Goal: Transaction & Acquisition: Purchase product/service

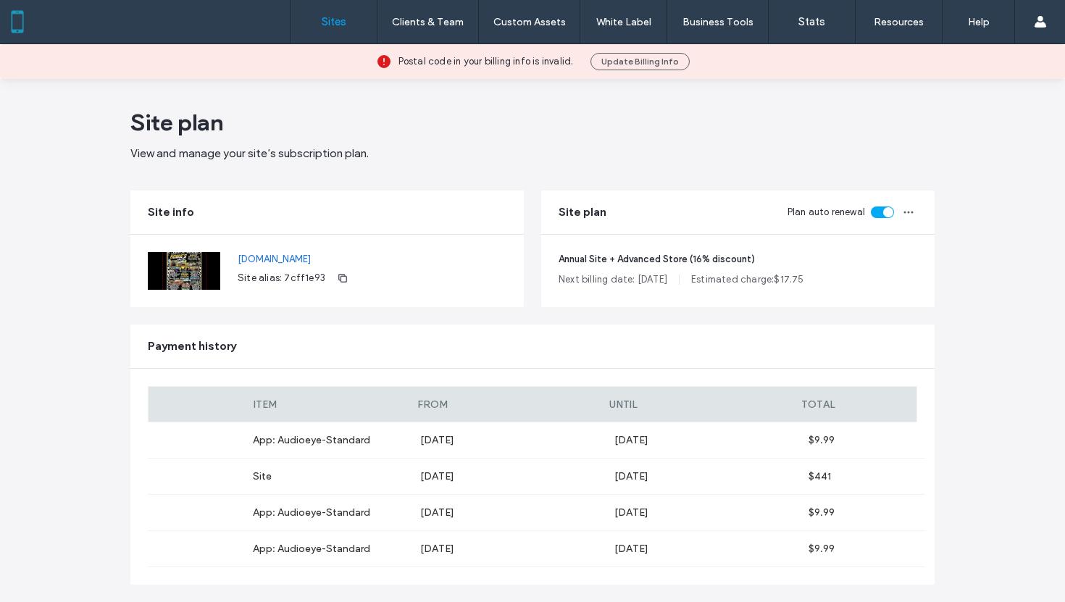
click at [333, 24] on label "Sites" at bounding box center [334, 21] width 25 height 13
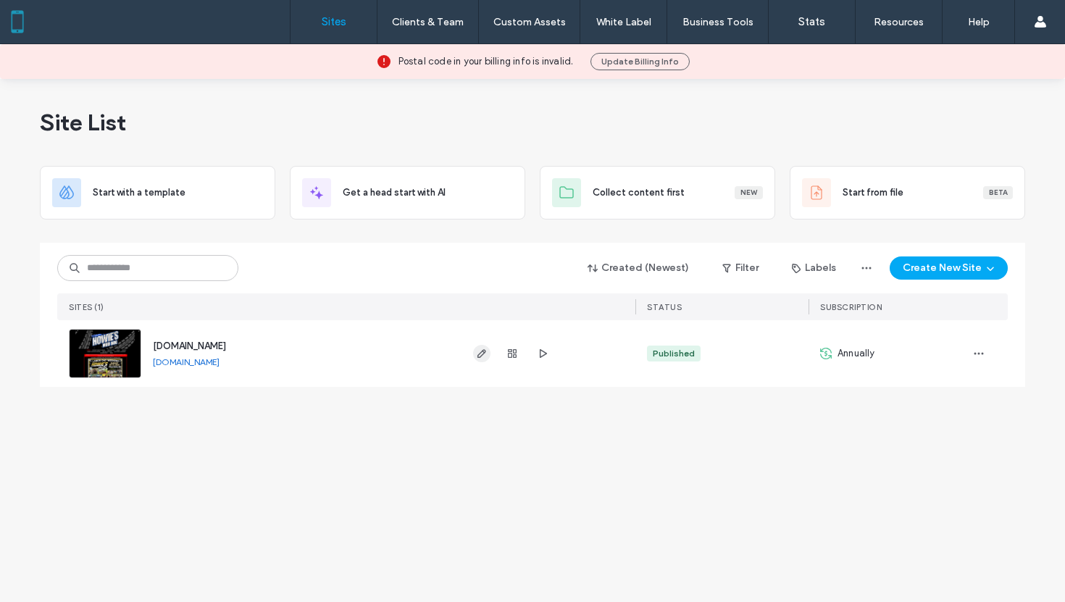
click at [477, 358] on icon "button" at bounding box center [482, 354] width 12 height 12
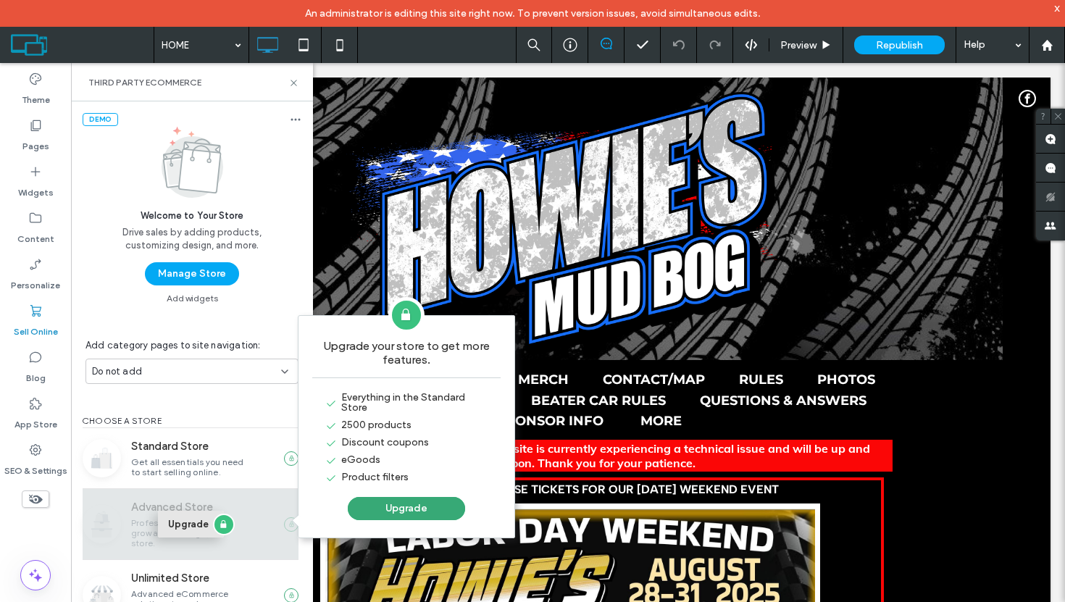
click at [191, 522] on button "Upgrade" at bounding box center [191, 524] width 66 height 27
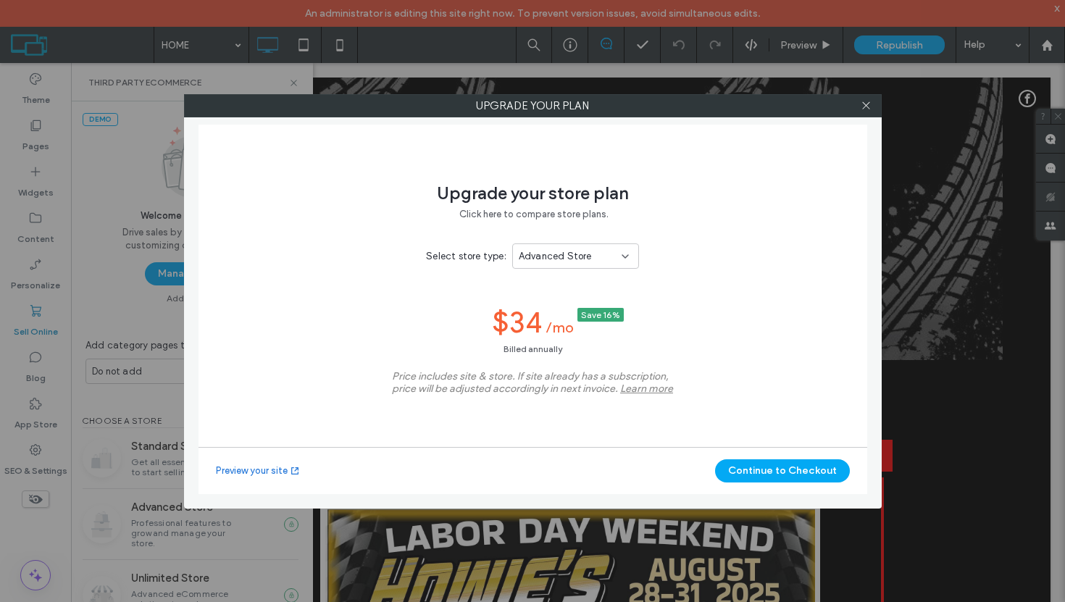
click at [594, 254] on div "Advanced Store" at bounding box center [570, 256] width 103 height 14
click at [559, 309] on span "Advanced Store" at bounding box center [553, 307] width 73 height 14
click at [792, 471] on button "Continue to Checkout" at bounding box center [782, 470] width 135 height 23
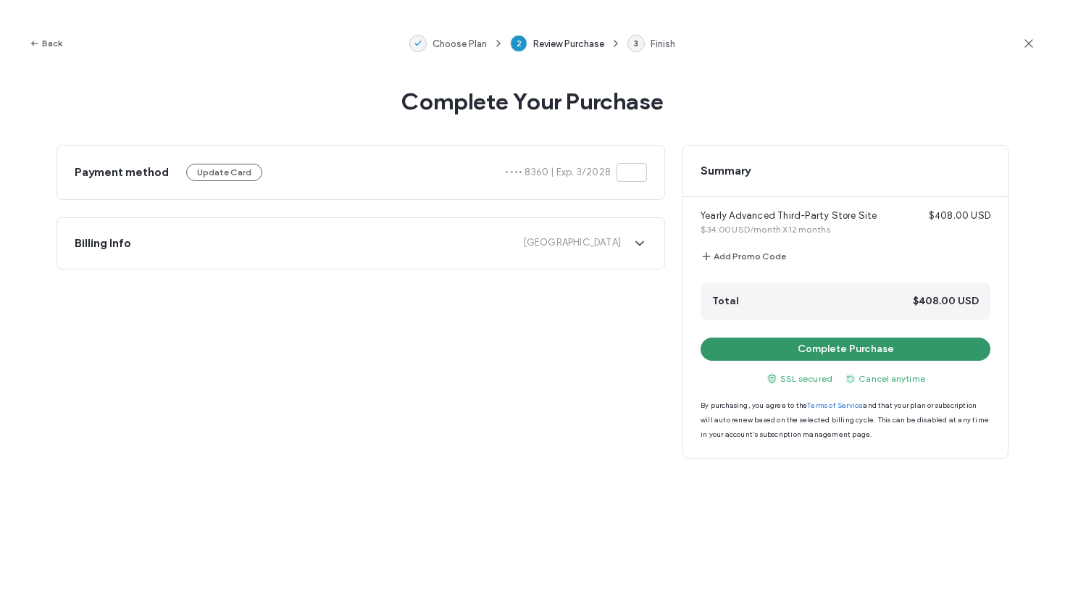
click at [855, 353] on button "Complete Purchase" at bounding box center [846, 349] width 290 height 23
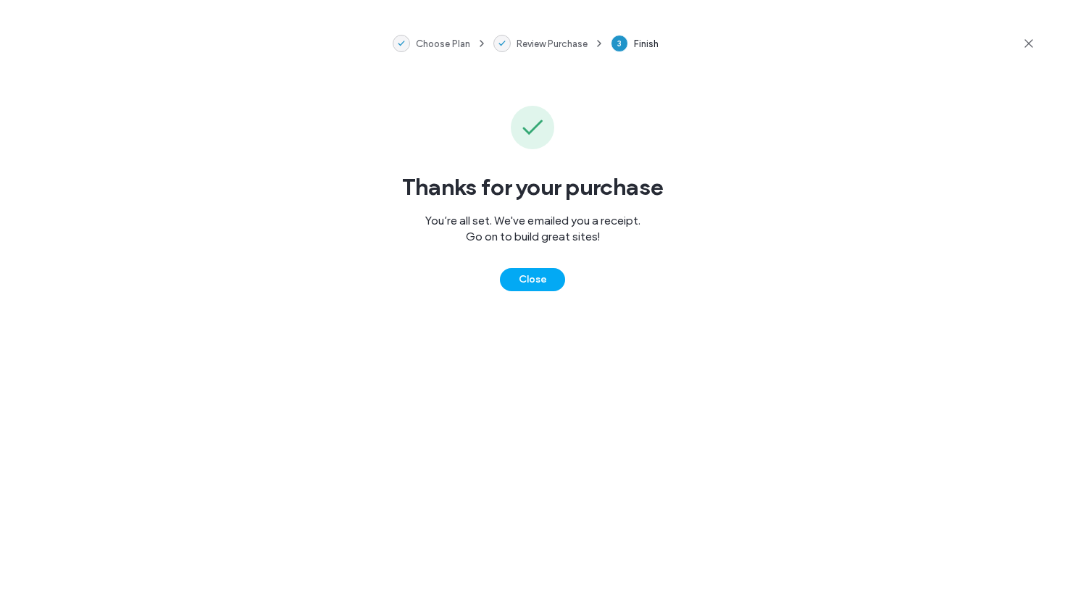
click at [1029, 43] on use at bounding box center [1029, 43] width 8 height 8
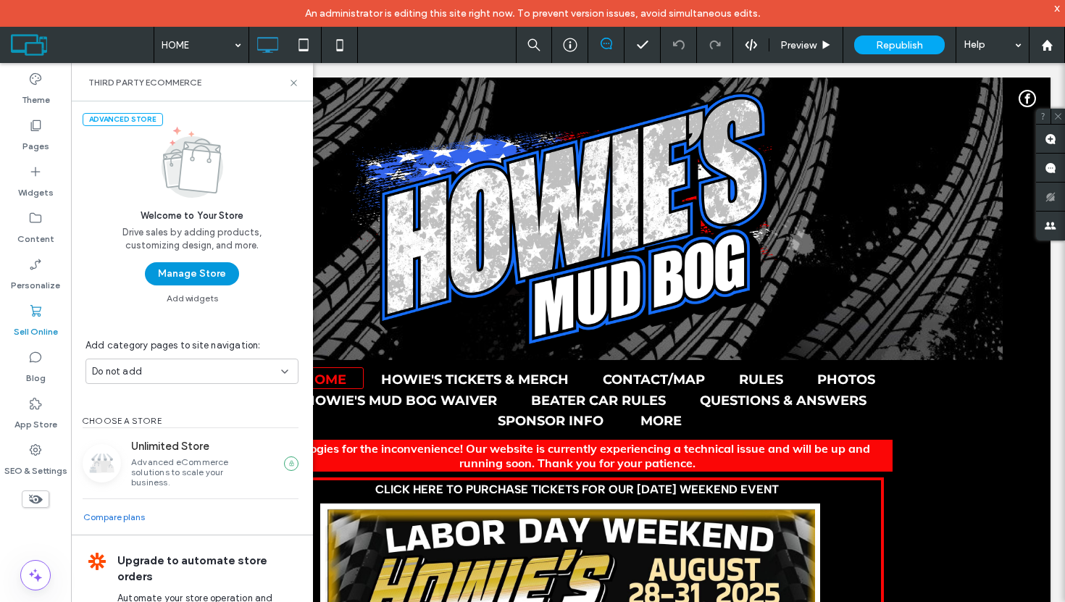
click at [201, 274] on button "Manage Store" at bounding box center [192, 273] width 94 height 23
